Goal: Find specific page/section: Find specific page/section

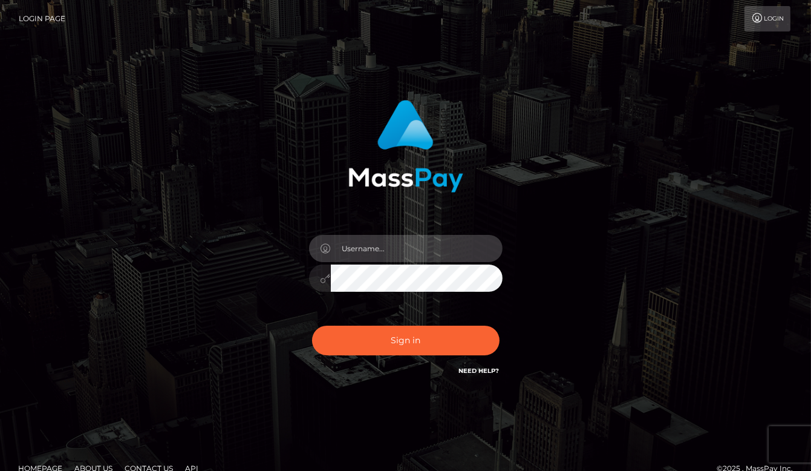
click at [427, 245] on input "text" at bounding box center [417, 248] width 172 height 27
type input "aluasupport"
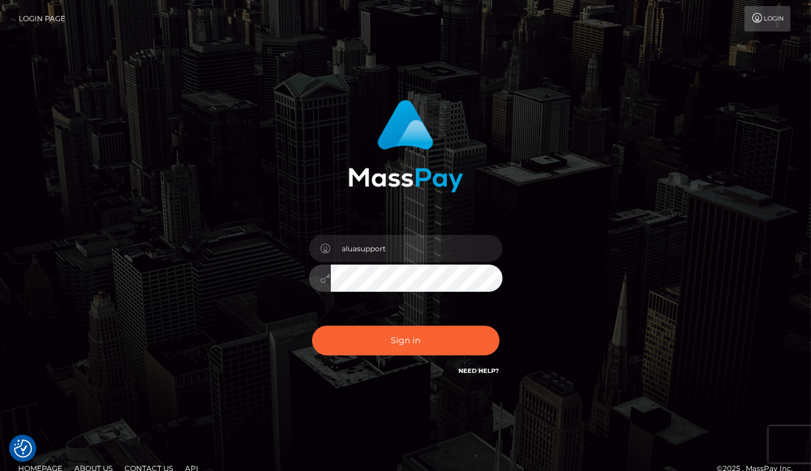
click at [405, 340] on button "Sign in" at bounding box center [406, 341] width 188 height 30
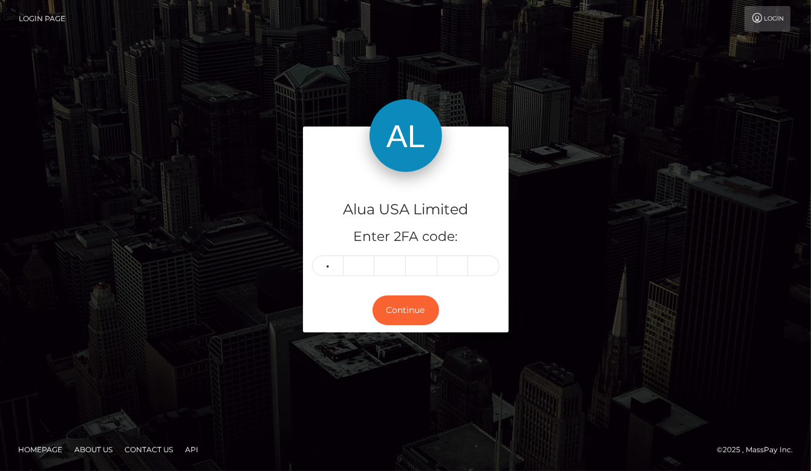
type input "8"
type input "5"
type input "2"
type input "3"
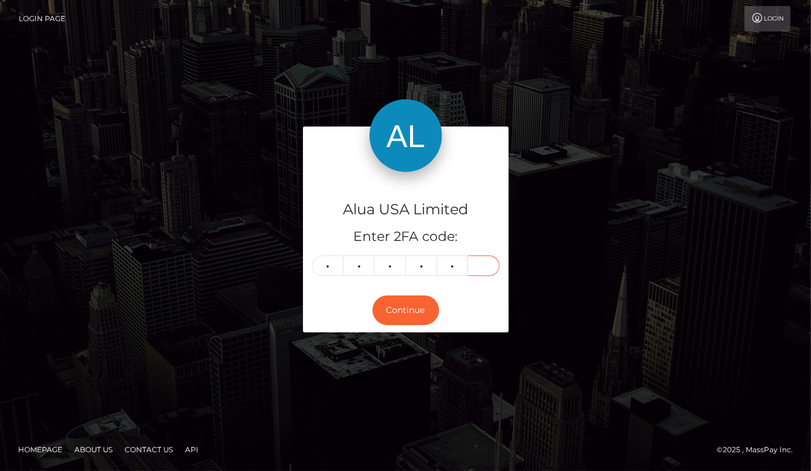
type input "7"
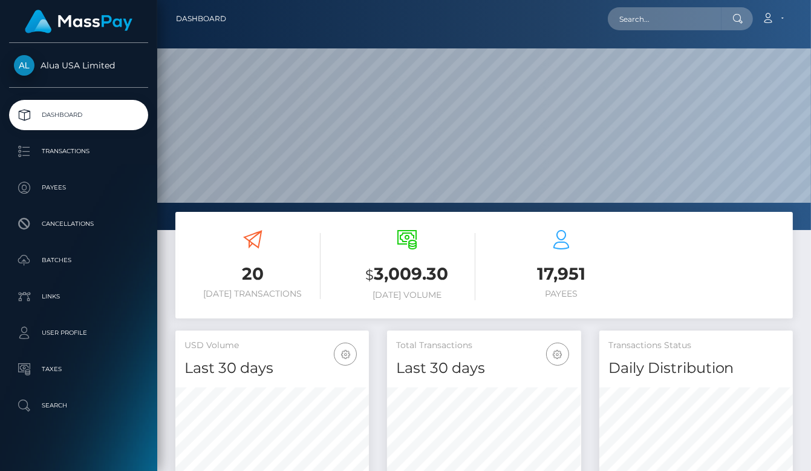
scroll to position [212, 194]
click at [665, 15] on input "text" at bounding box center [665, 18] width 114 height 23
paste input "5a182a4db1153a264411b0c7"
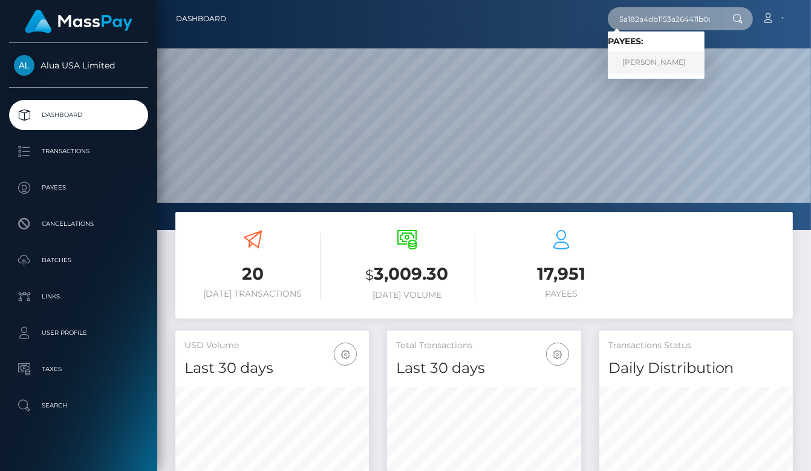
type input "5a182a4db1153a264411b0c7"
click at [654, 54] on link "Jessica Picado" at bounding box center [656, 62] width 97 height 22
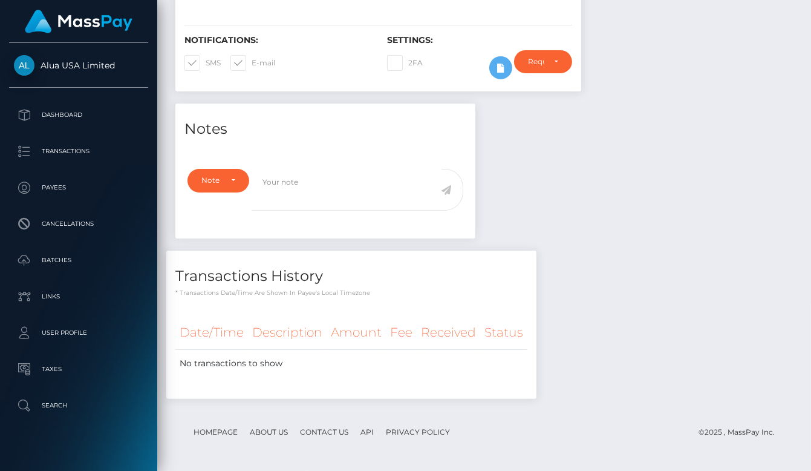
scroll to position [313, 0]
